Goal: Transaction & Acquisition: Subscribe to service/newsletter

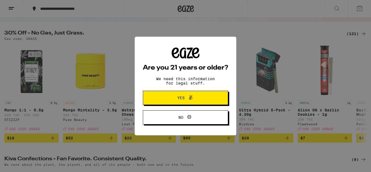
click at [175, 99] on span "Yes" at bounding box center [185, 97] width 41 height 7
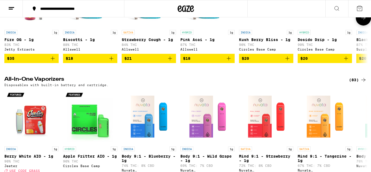
scroll to position [776, 0]
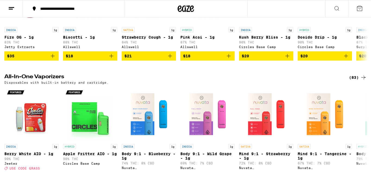
click at [18, 84] on p "Disposables with built-in battery and cartridge." at bounding box center [56, 83] width 104 height 4
copy p "Disposables"
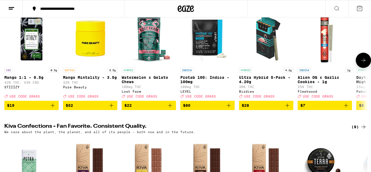
scroll to position [0, 0]
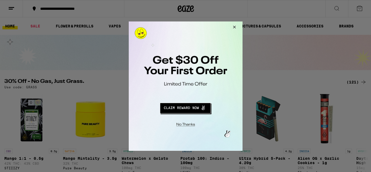
click at [333, 10] on div at bounding box center [185, 86] width 371 height 172
click at [189, 107] on button "Redirect to URL" at bounding box center [185, 106] width 94 height 13
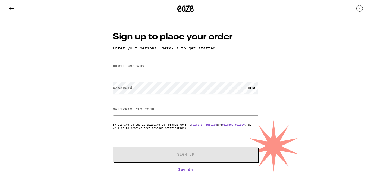
click at [209, 70] on input "email address" at bounding box center [185, 66] width 145 height 12
type input "semetriamcleroy18@gmail.com"
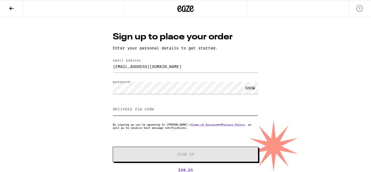
click at [205, 112] on input "delivery zip code" at bounding box center [185, 109] width 145 height 12
click at [256, 110] on input "1" at bounding box center [185, 109] width 145 height 12
click at [256, 110] on input "0" at bounding box center [185, 109] width 145 height 12
click at [256, 109] on input "1" at bounding box center [185, 109] width 145 height 12
click at [256, 109] on input "2" at bounding box center [185, 109] width 145 height 12
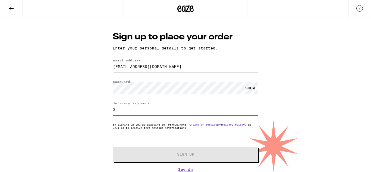
type input "3"
click at [256, 109] on input "3" at bounding box center [185, 109] width 145 height 12
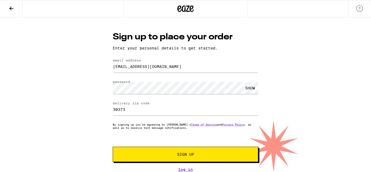
click at [238, 151] on button "Sign Up" at bounding box center [185, 154] width 145 height 15
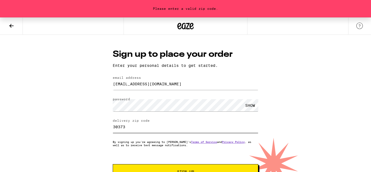
click at [120, 128] on input "30373" at bounding box center [185, 126] width 145 height 12
click at [135, 129] on input "30273" at bounding box center [185, 126] width 145 height 12
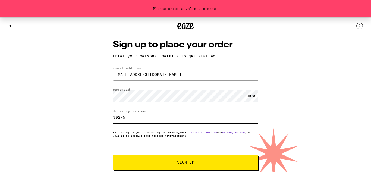
scroll to position [10, 0]
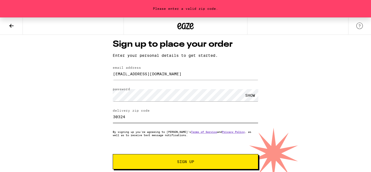
type input "30324"
click at [148, 160] on button "Sign Up" at bounding box center [185, 161] width 145 height 15
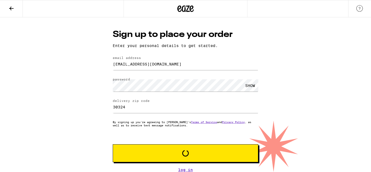
scroll to position [0, 0]
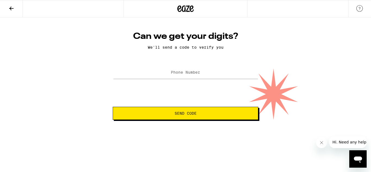
click at [14, 8] on icon at bounding box center [11, 8] width 7 height 7
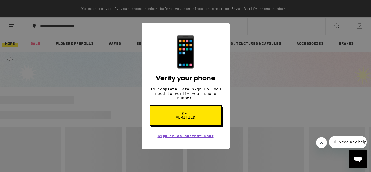
click at [271, 122] on div "📱 Verify your phone To complete Eaze sign up, you need to verify your phone num…" at bounding box center [185, 86] width 371 height 172
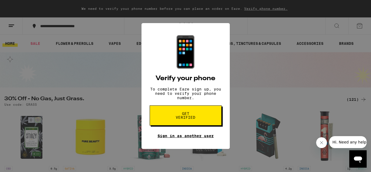
click at [211, 138] on link "Sign in as another user" at bounding box center [185, 136] width 56 height 4
